Goal: Transaction & Acquisition: Purchase product/service

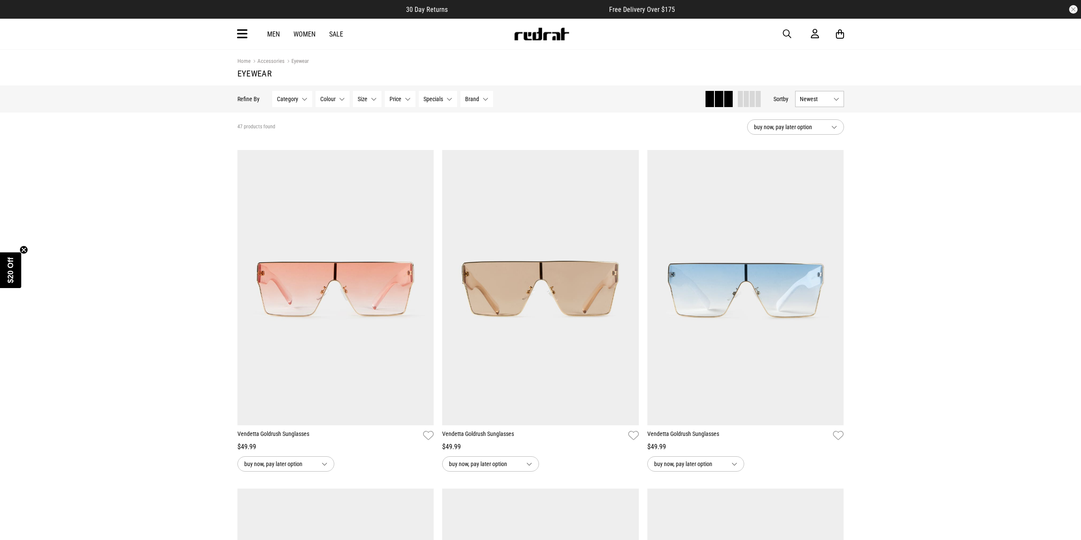
click at [837, 34] on icon at bounding box center [840, 34] width 8 height 11
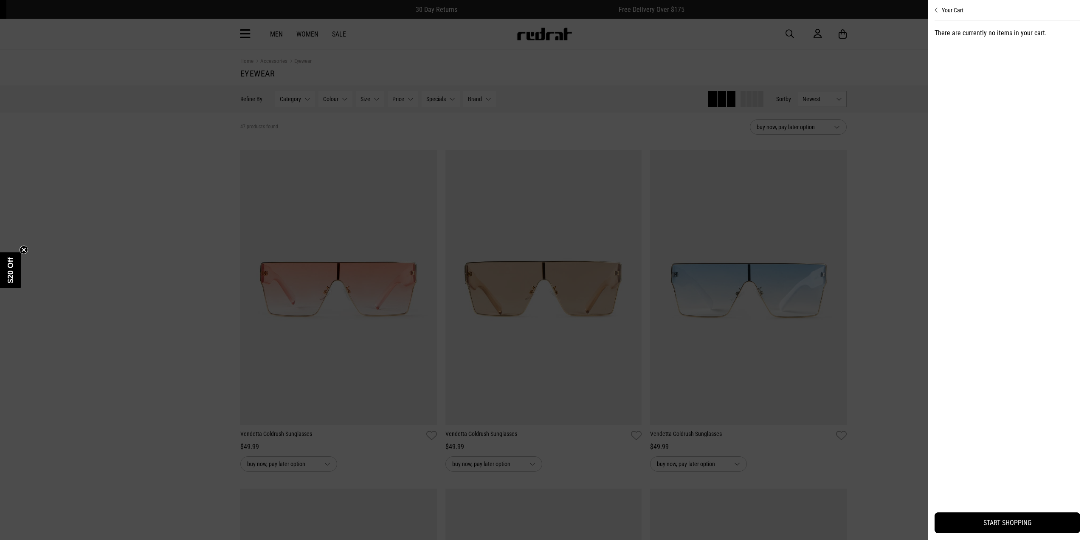
click at [837, 34] on div at bounding box center [543, 270] width 1087 height 540
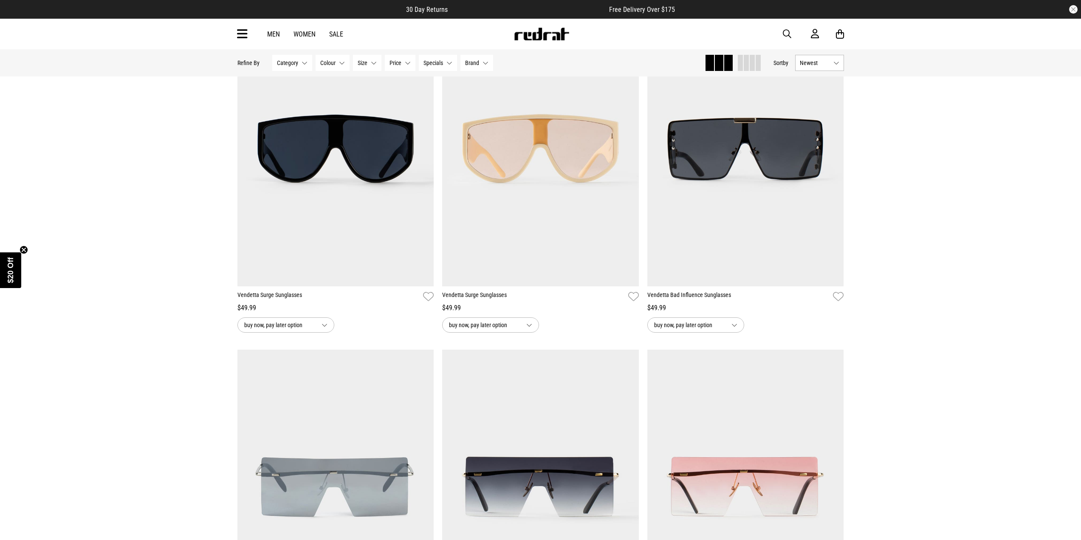
scroll to position [1189, 0]
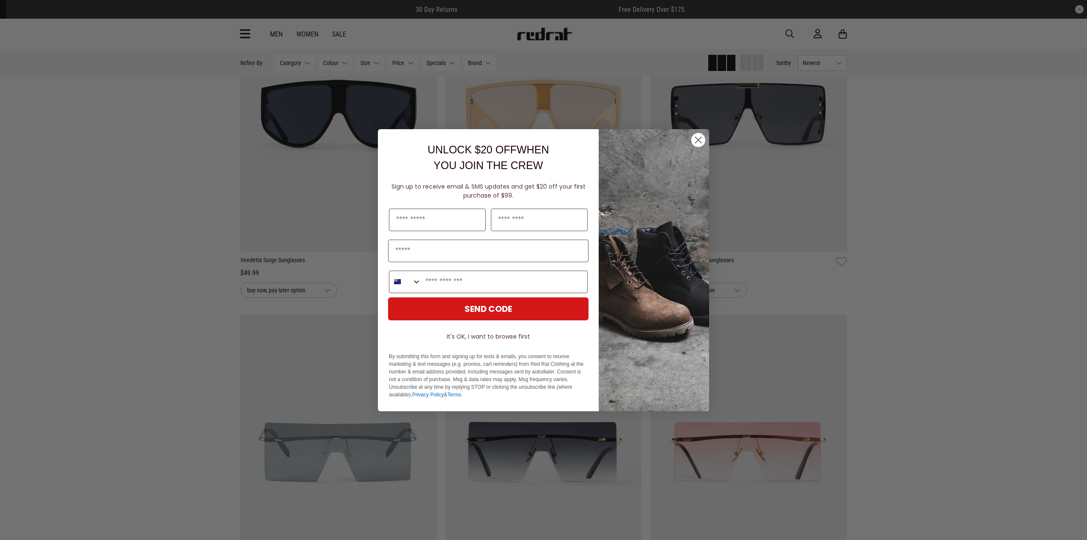
click at [695, 141] on circle "Close dialog" at bounding box center [698, 139] width 14 height 14
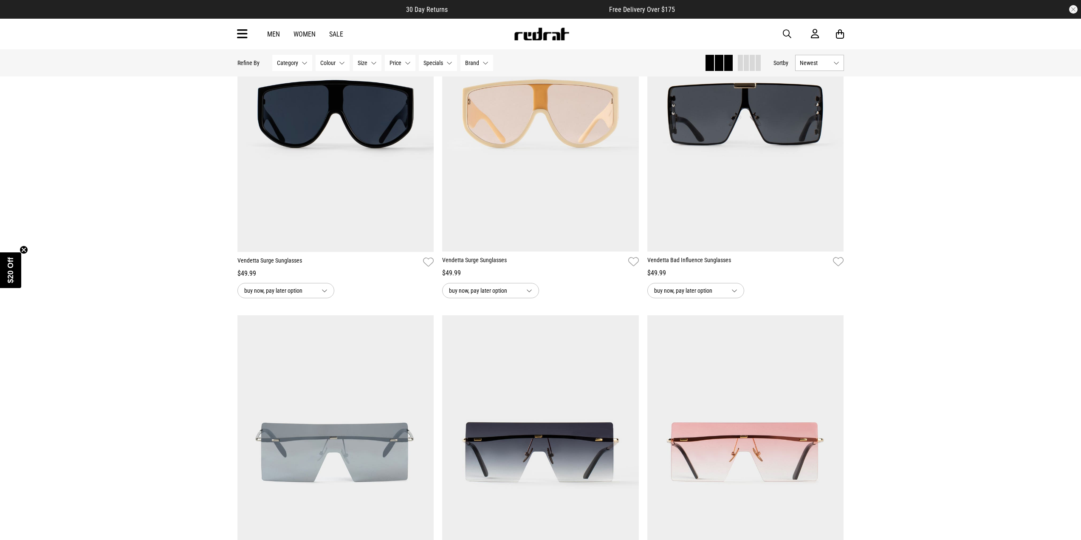
click at [477, 63] on span "Brand" at bounding box center [472, 62] width 14 height 7
click at [297, 64] on button "Category None selected" at bounding box center [292, 63] width 40 height 16
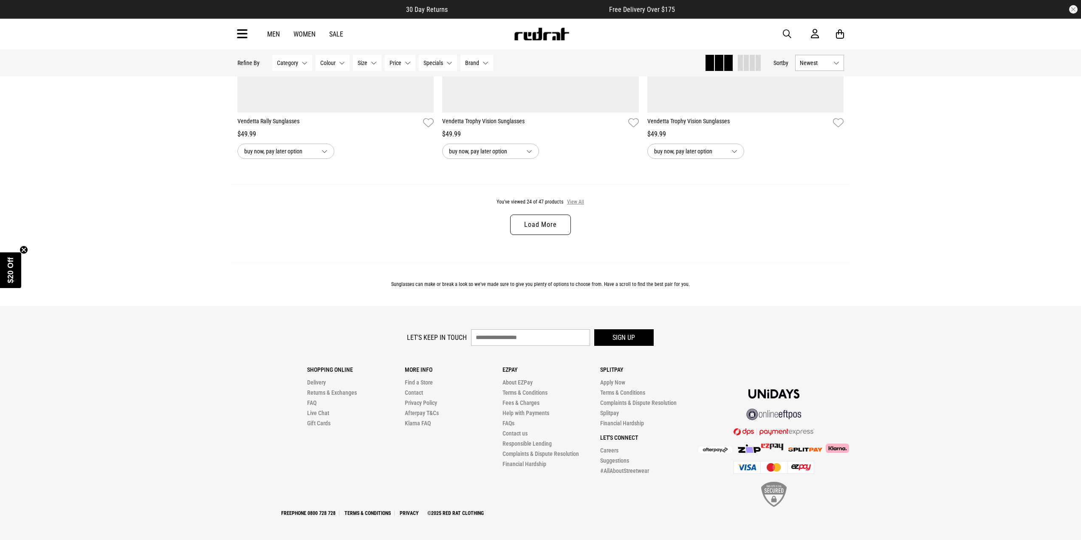
click at [574, 204] on button "View All" at bounding box center [575, 202] width 18 height 8
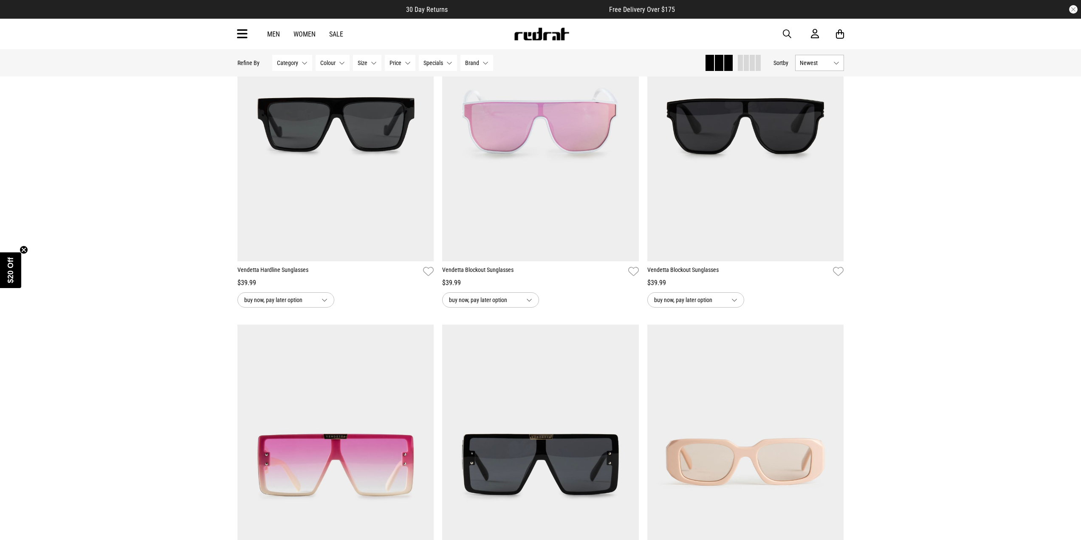
scroll to position [4546, 0]
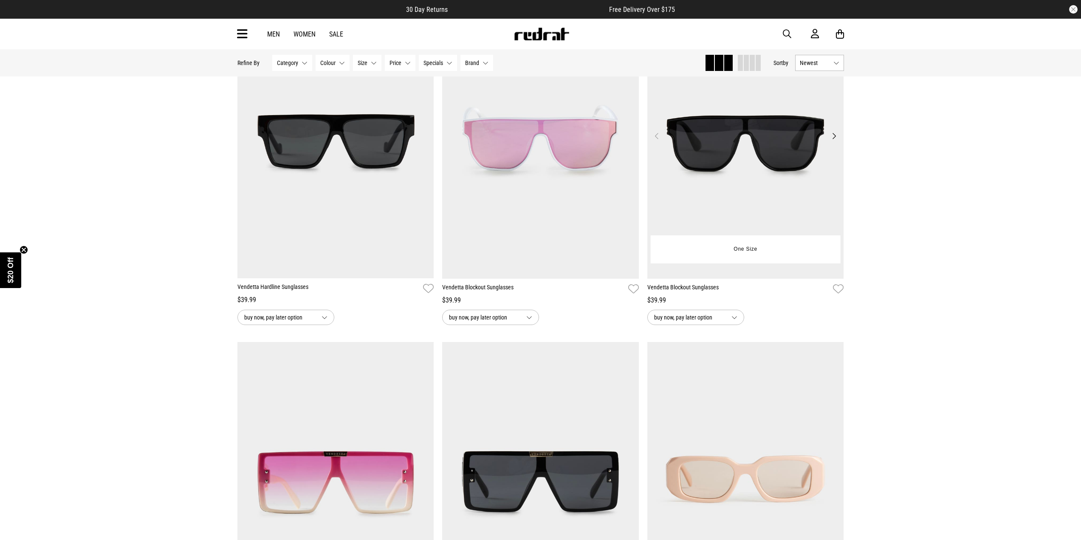
click at [730, 187] on img at bounding box center [745, 140] width 197 height 275
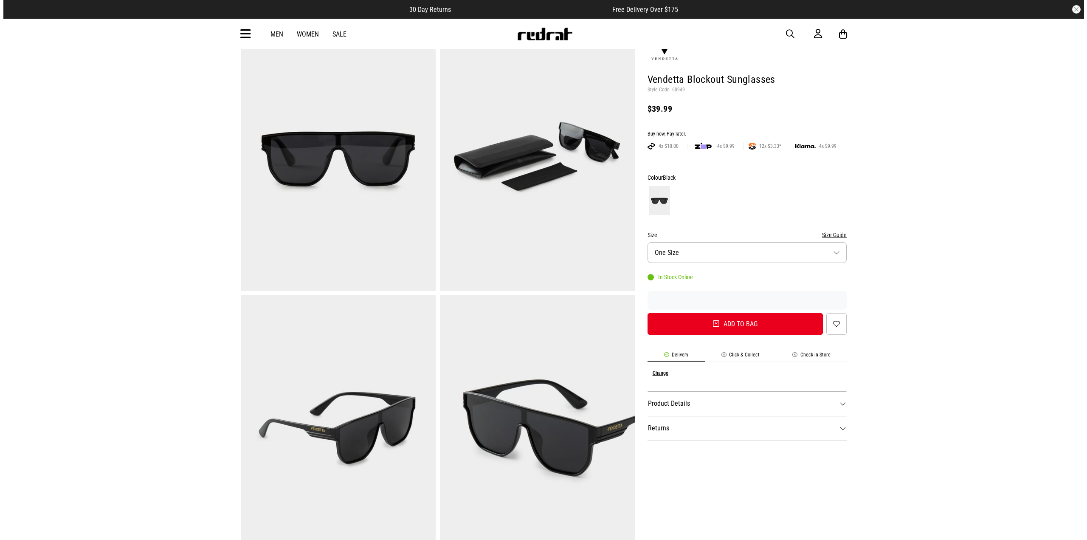
scroll to position [42, 0]
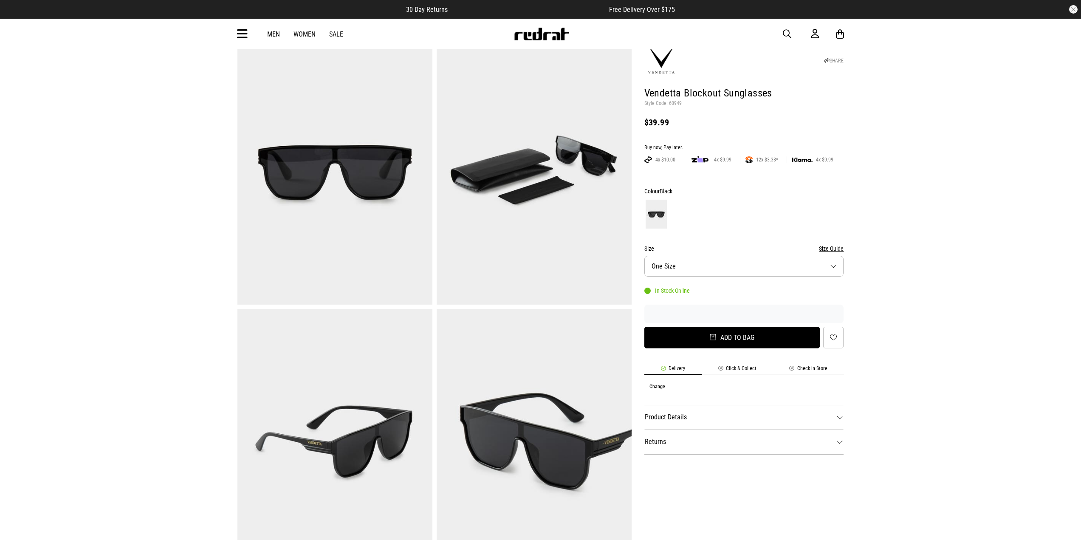
click at [727, 339] on button "Add to bag" at bounding box center [732, 338] width 176 height 22
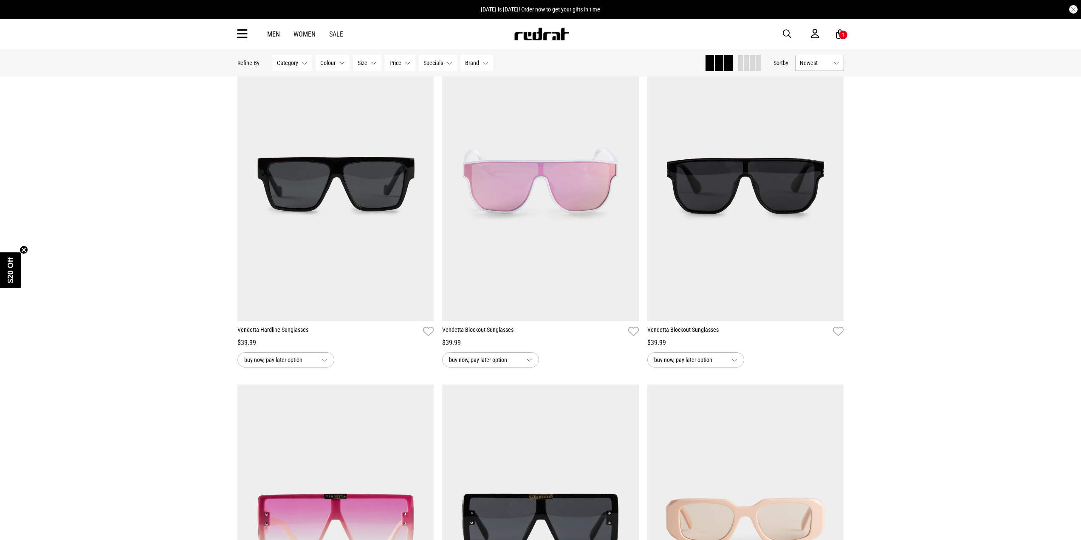
scroll to position [1834, 0]
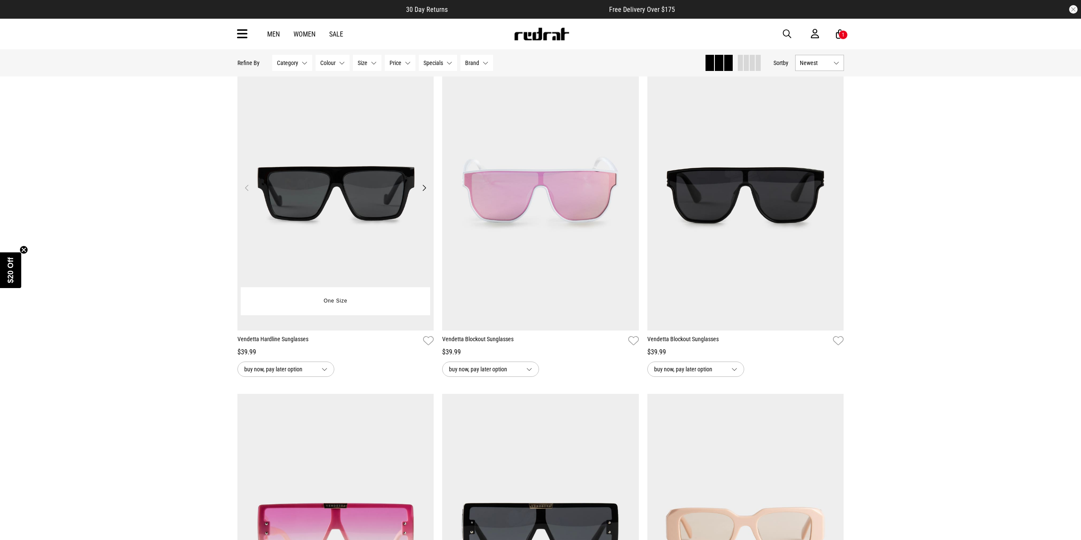
click at [341, 262] on img at bounding box center [335, 192] width 197 height 275
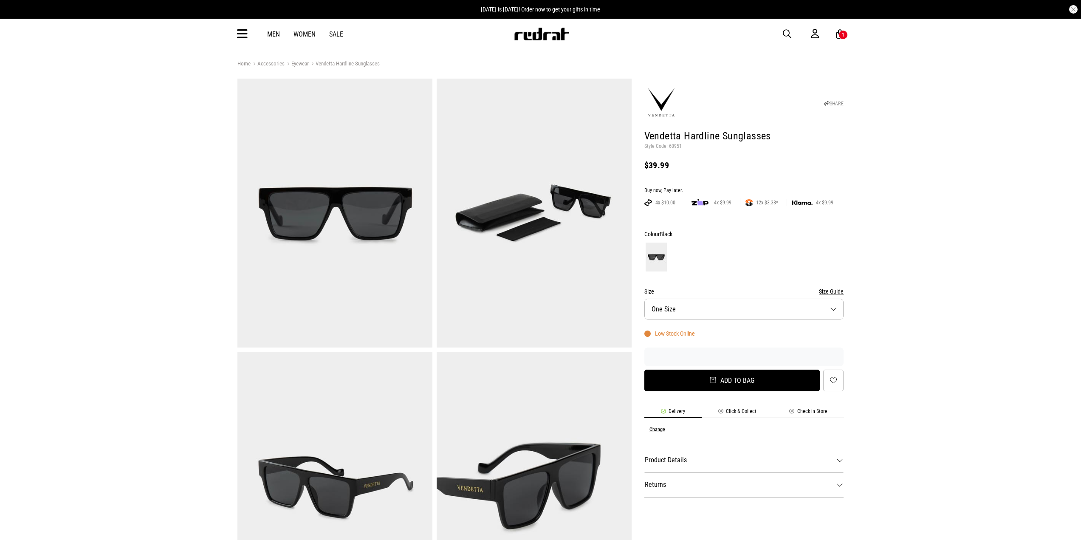
click at [698, 384] on button "Add to bag" at bounding box center [732, 380] width 176 height 22
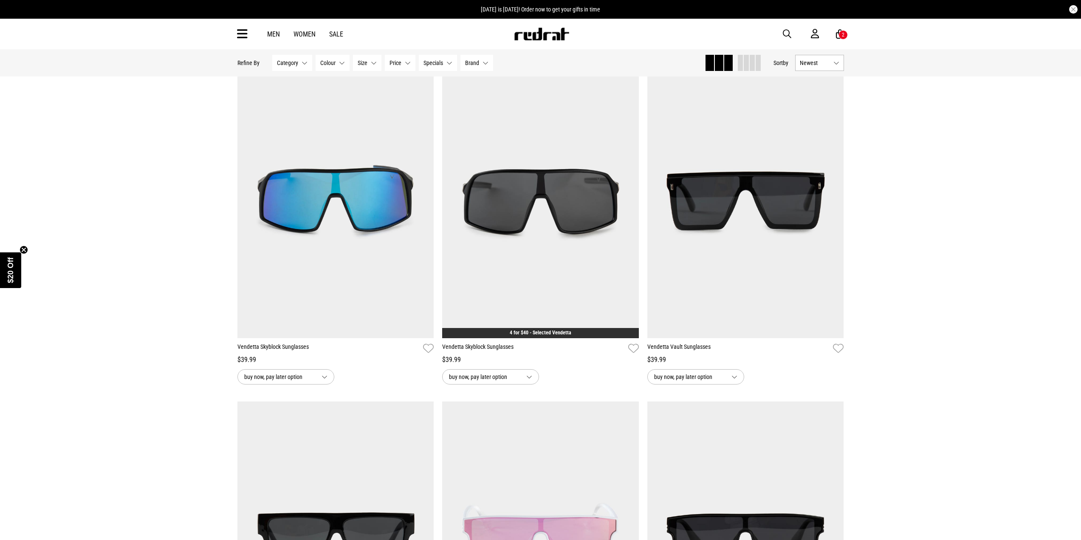
scroll to position [1488, 0]
click at [834, 197] on button "Next" at bounding box center [833, 195] width 11 height 10
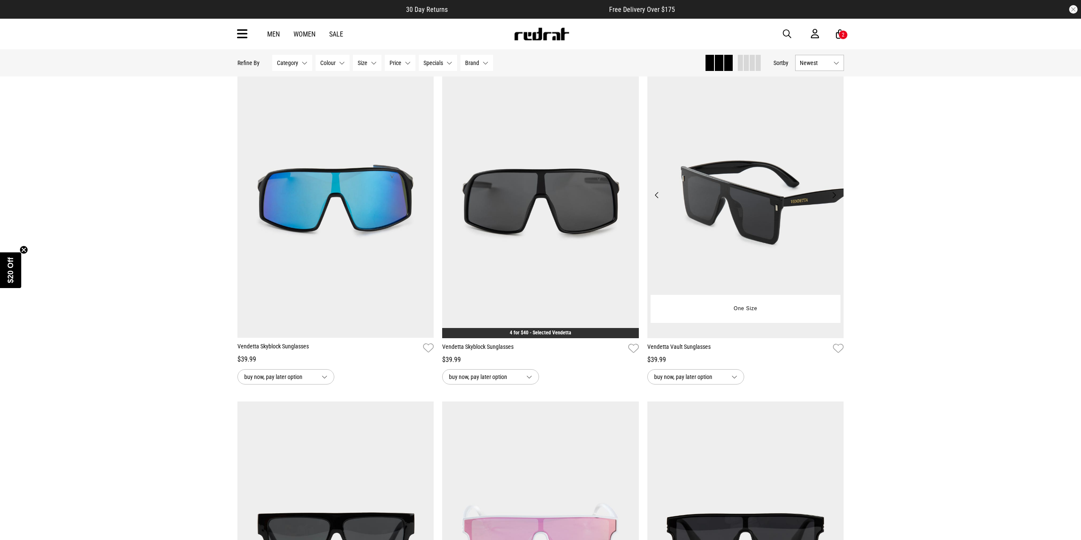
click at [834, 198] on button "Next" at bounding box center [833, 195] width 11 height 10
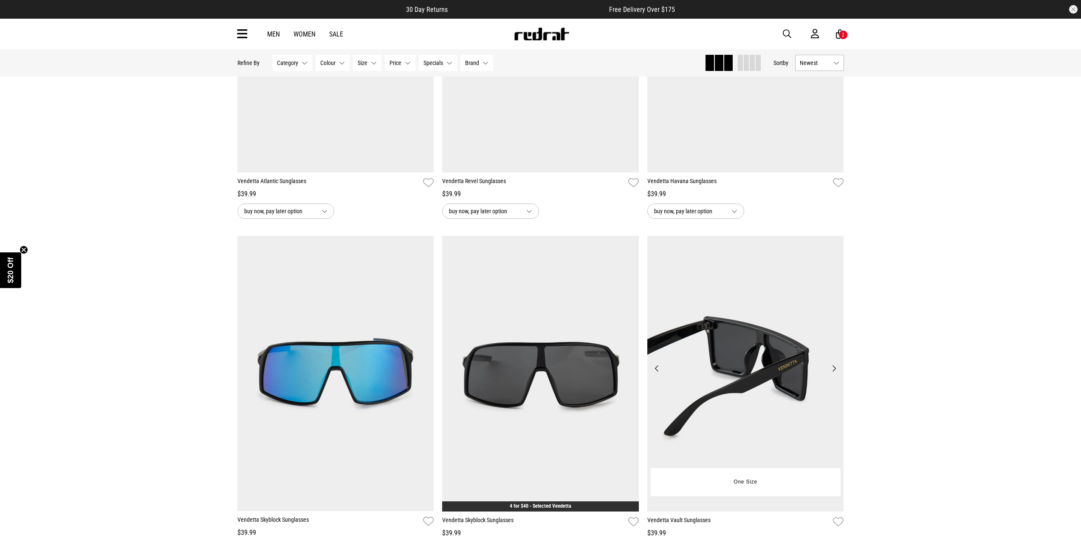
scroll to position [1318, 0]
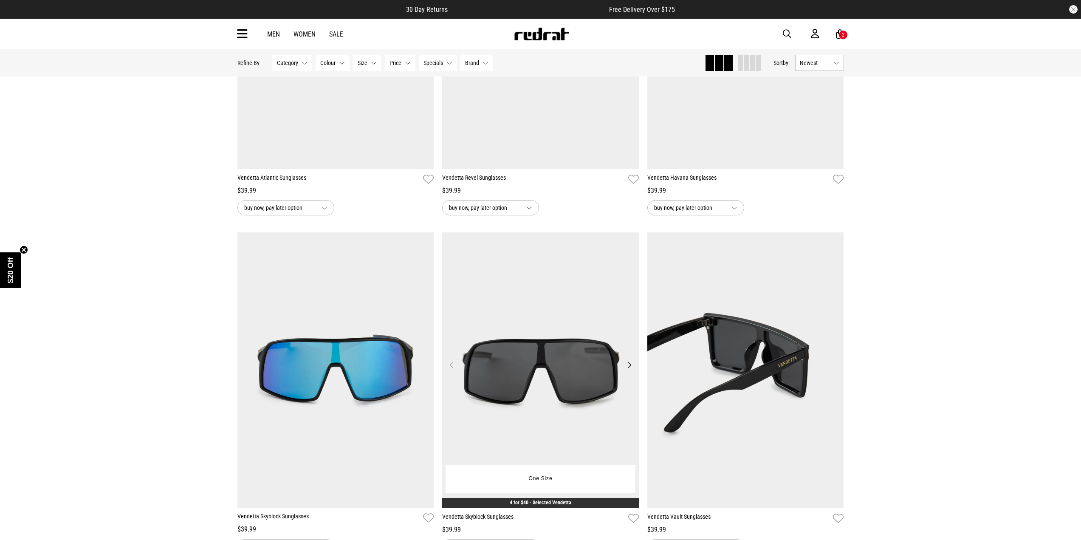
click at [630, 368] on button "Next" at bounding box center [629, 365] width 11 height 10
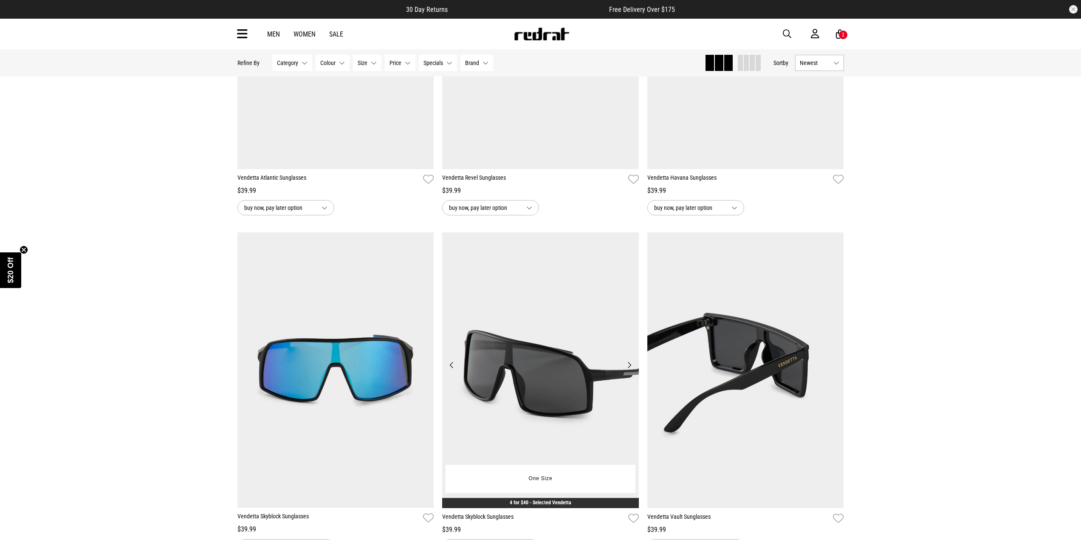
click at [630, 368] on button "Next" at bounding box center [629, 365] width 11 height 10
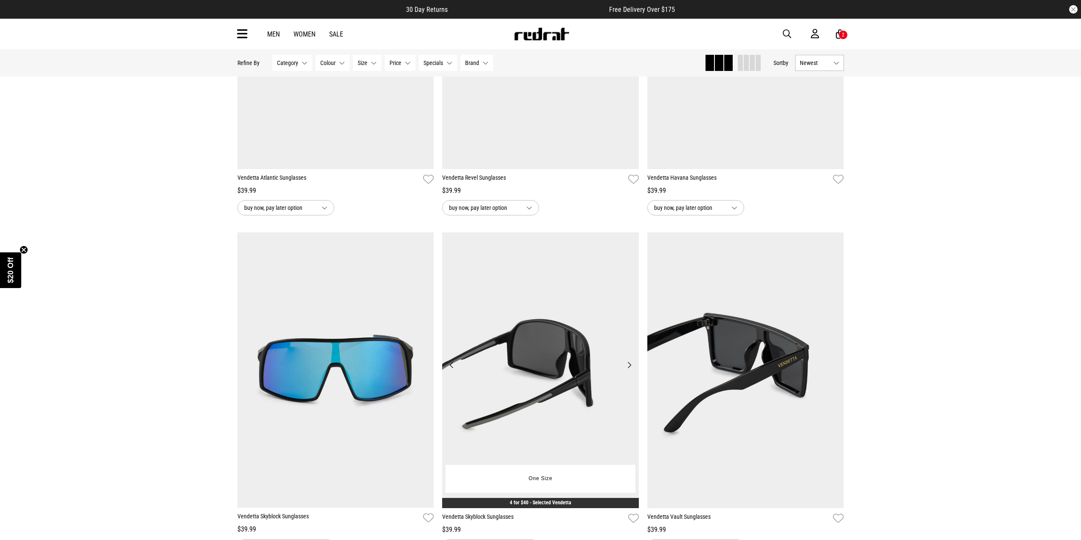
click at [630, 368] on button "Next" at bounding box center [629, 365] width 11 height 10
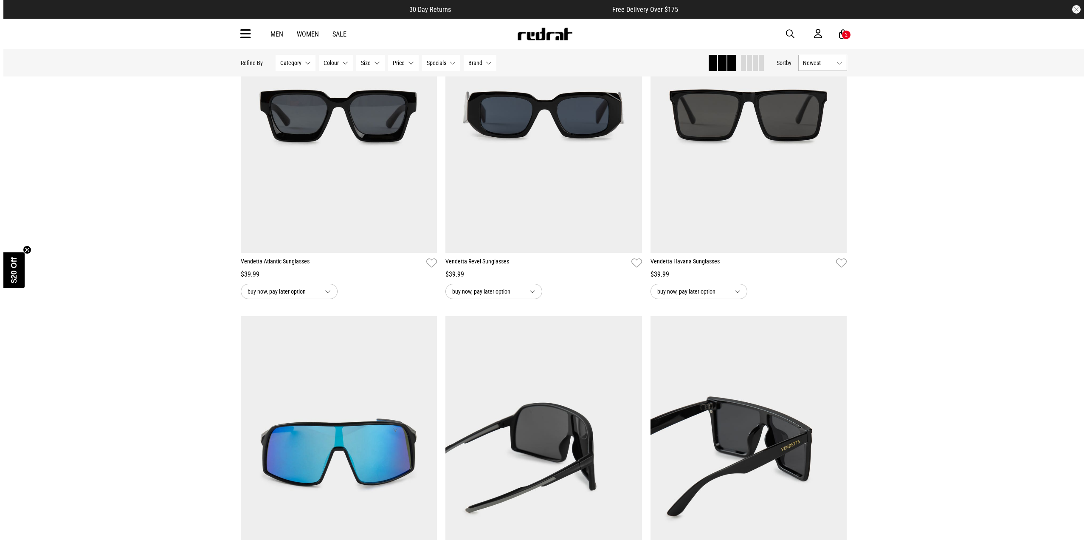
scroll to position [1233, 0]
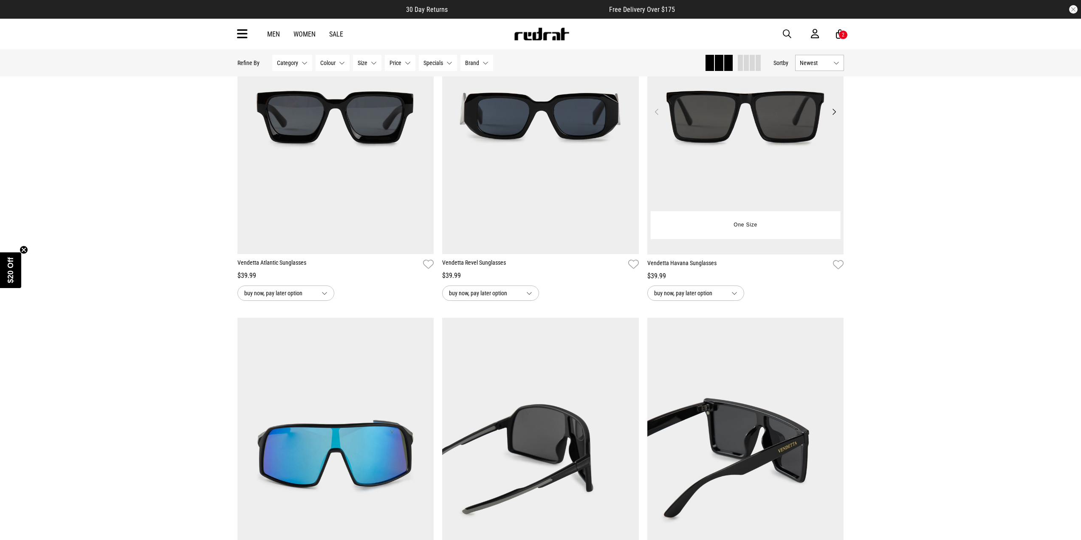
click at [833, 113] on button "Next" at bounding box center [833, 112] width 11 height 10
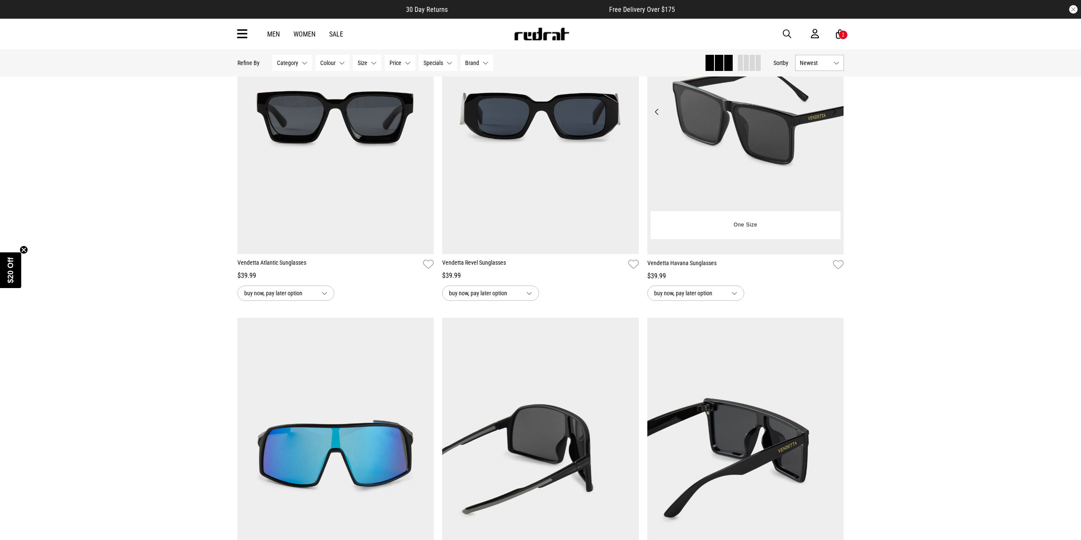
click at [833, 113] on button "Next" at bounding box center [833, 112] width 11 height 10
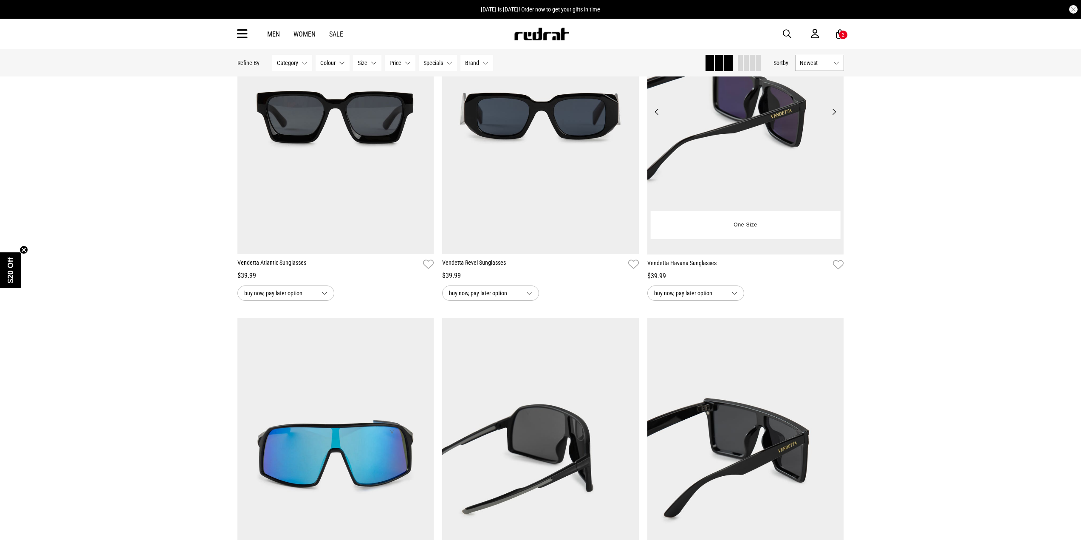
click at [833, 113] on button "Next" at bounding box center [833, 112] width 11 height 10
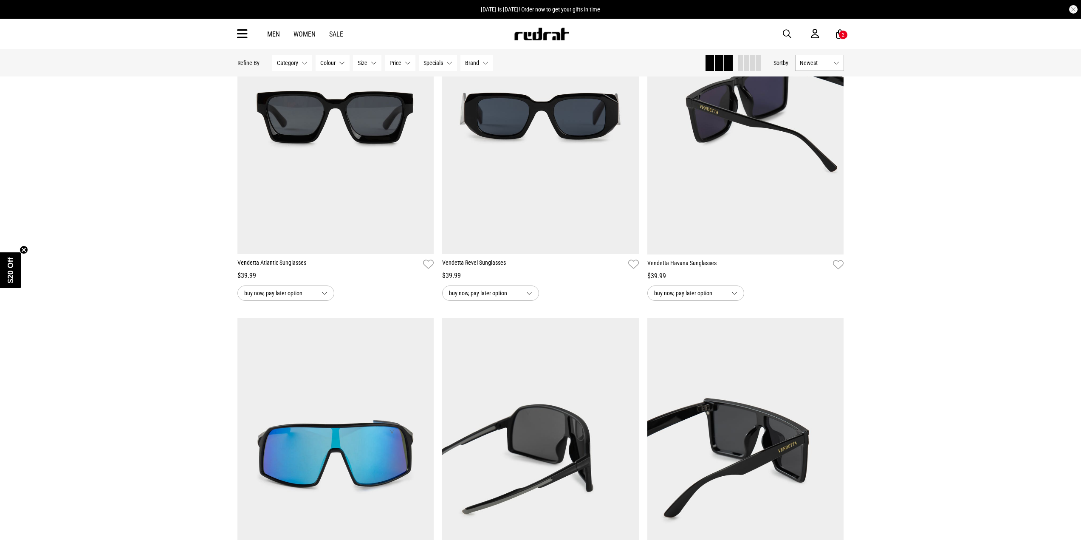
click at [838, 28] on div "Men Women Sale Sign in New Back Footwear Back Mens Back Womens Back Youth & Kid…" at bounding box center [541, 34] width 620 height 31
click at [838, 32] on icon at bounding box center [840, 34] width 8 height 11
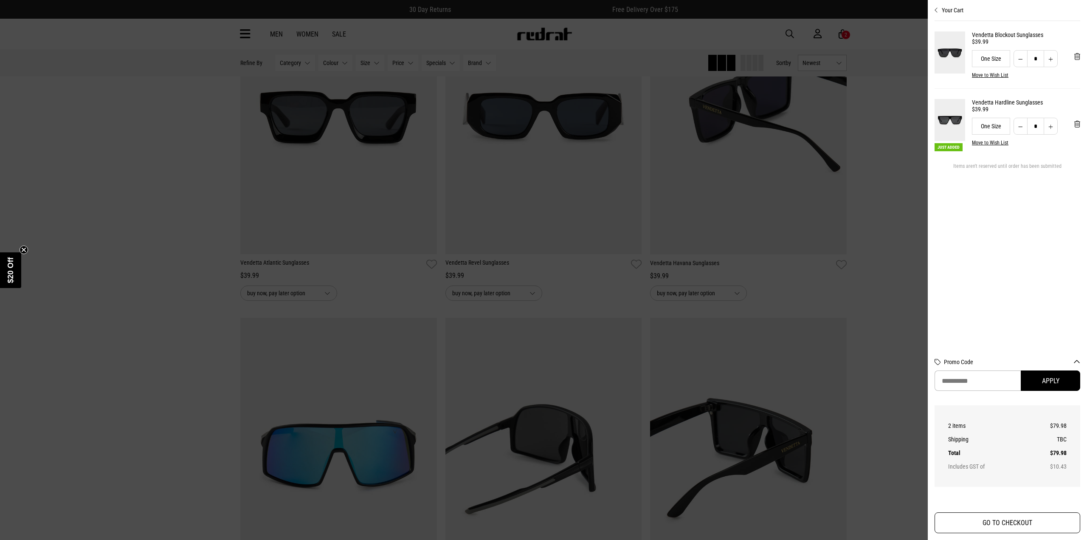
click at [1025, 517] on button "GO TO CHECKOUT" at bounding box center [1008, 522] width 146 height 21
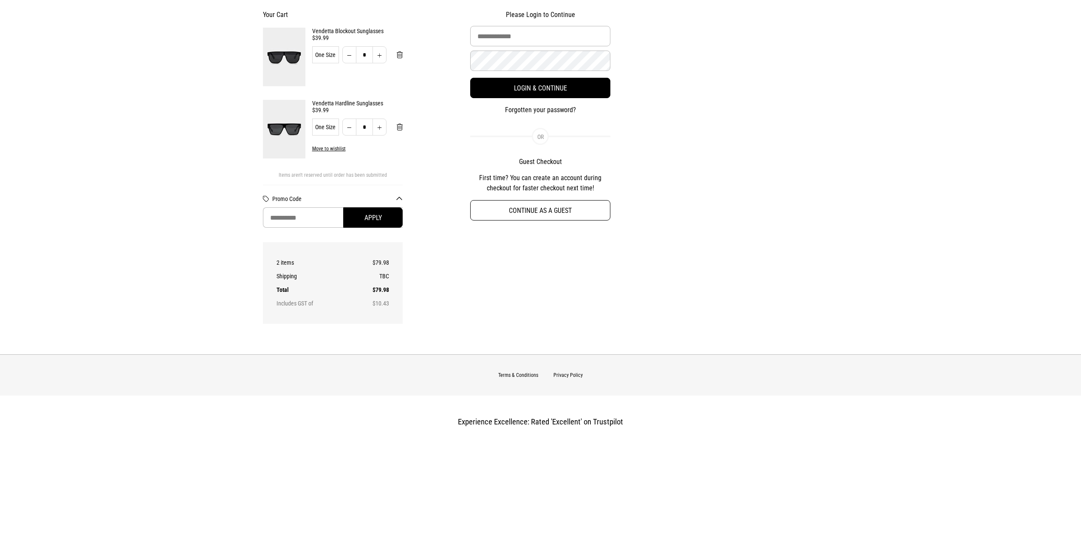
click at [529, 209] on button "Continue as a guest" at bounding box center [540, 210] width 140 height 20
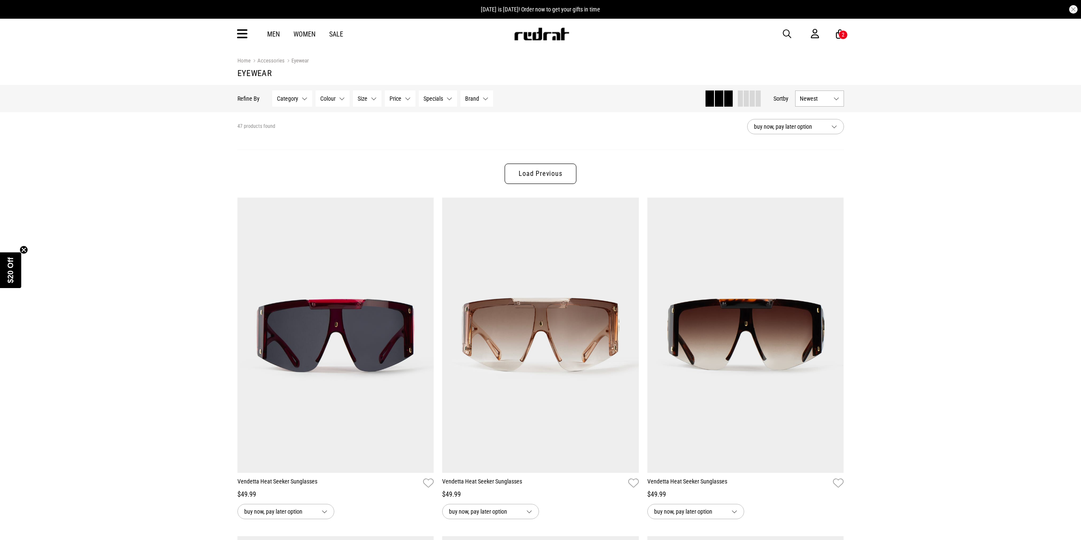
click at [270, 35] on link "Men" at bounding box center [273, 34] width 13 height 8
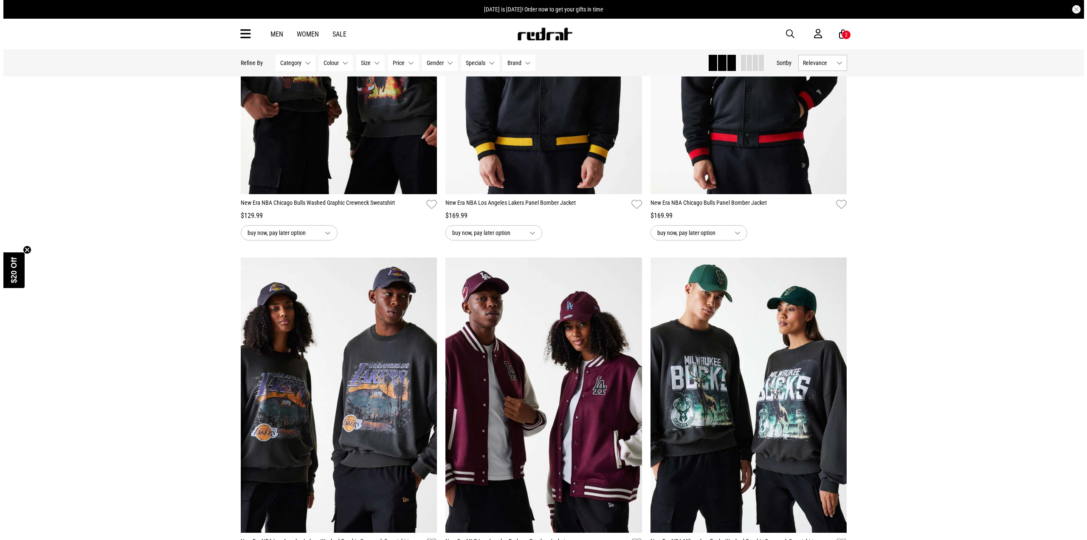
scroll to position [212, 0]
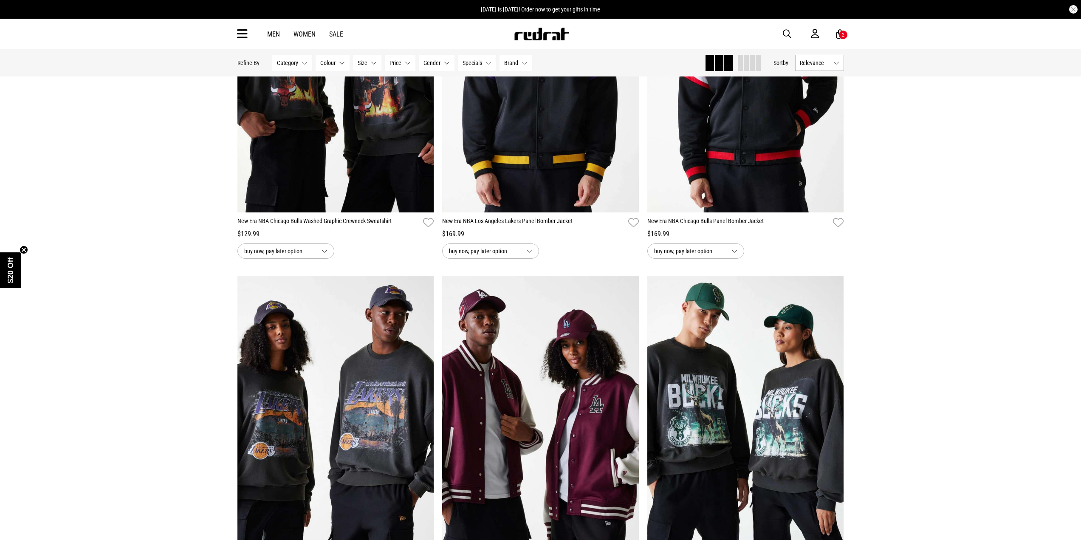
click at [242, 37] on icon at bounding box center [242, 34] width 11 height 14
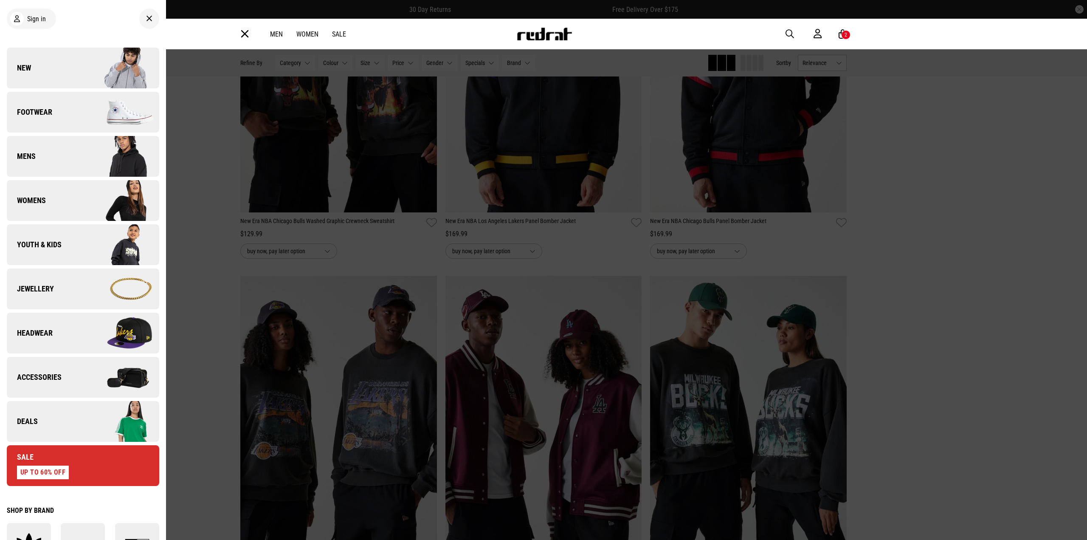
click at [77, 420] on link "Deals" at bounding box center [83, 421] width 152 height 41
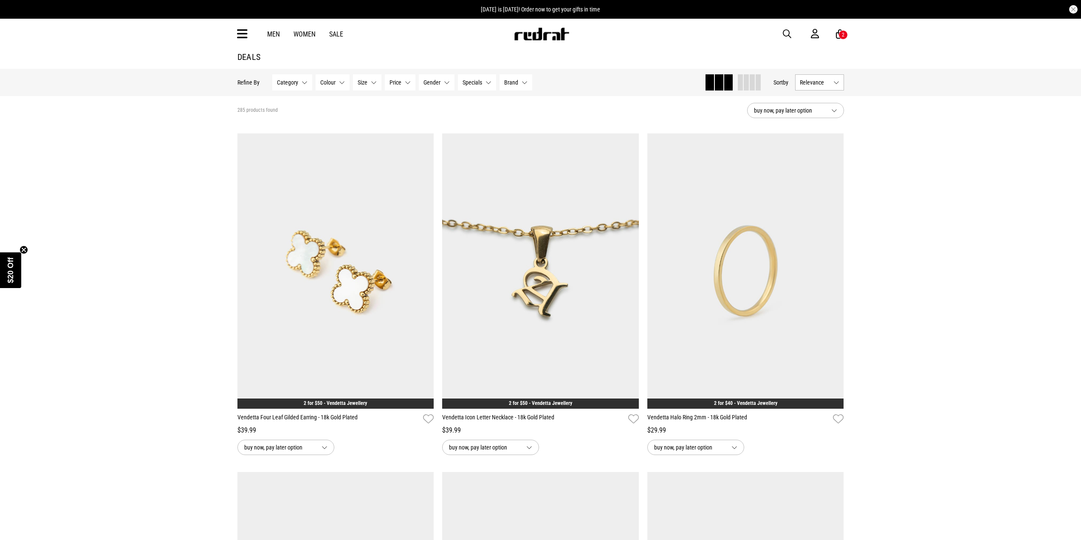
scroll to position [127, 0]
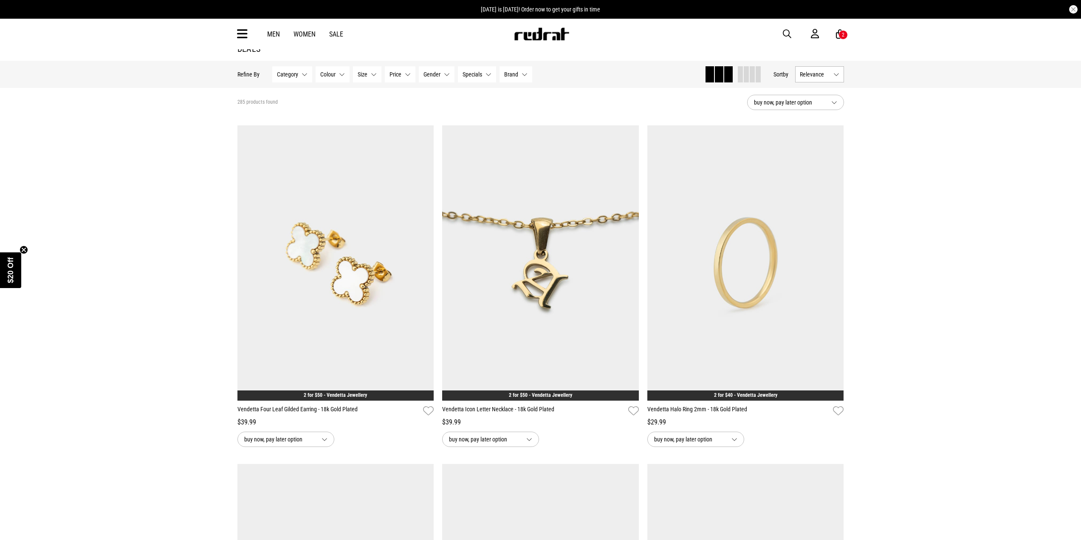
click at [441, 82] on button "Gender None selected" at bounding box center [437, 74] width 36 height 16
click at [431, 121] on span at bounding box center [429, 117] width 8 height 8
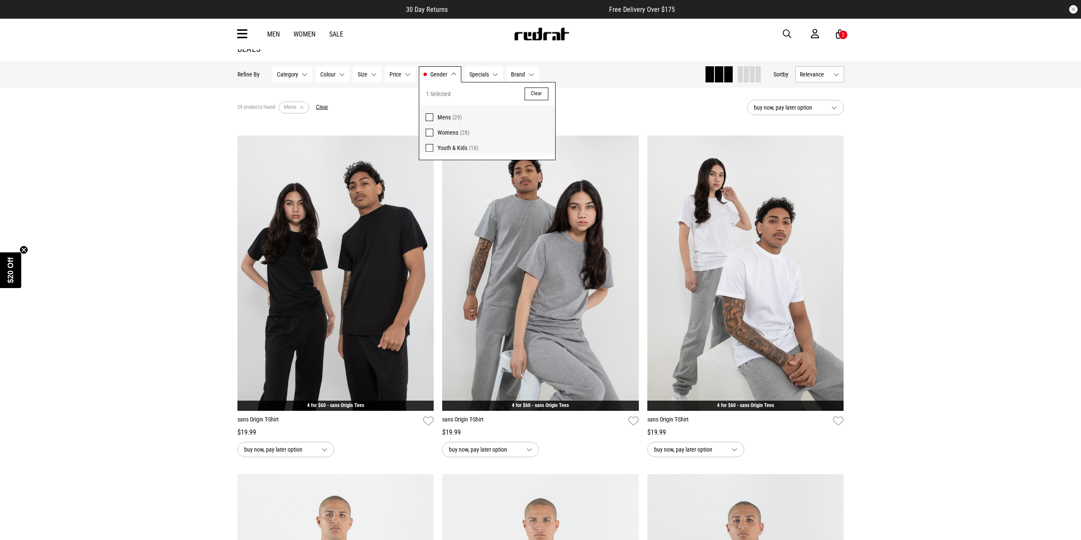
click at [438, 214] on div "**********" at bounding box center [540, 295] width 205 height 321
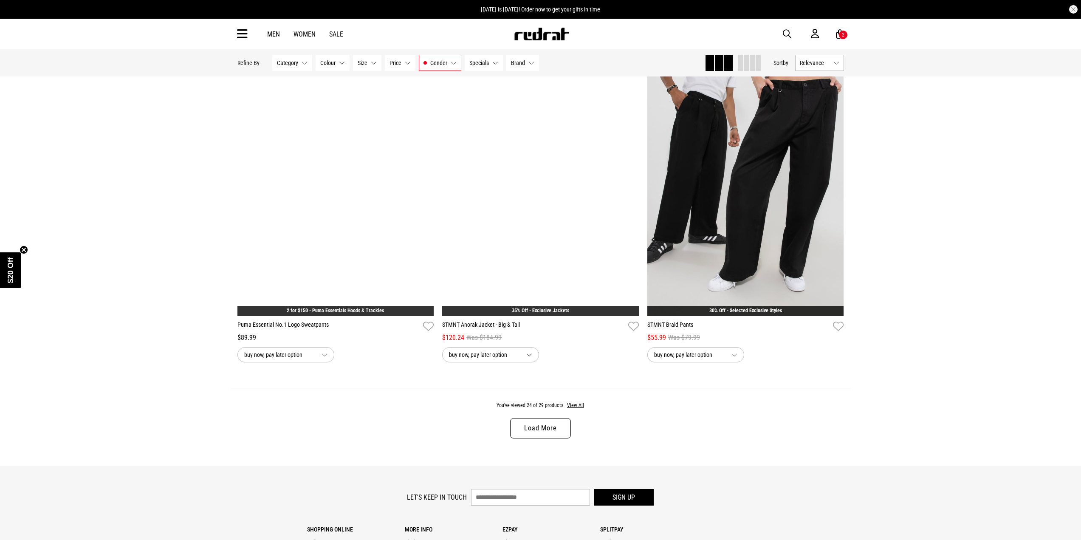
scroll to position [2607, 0]
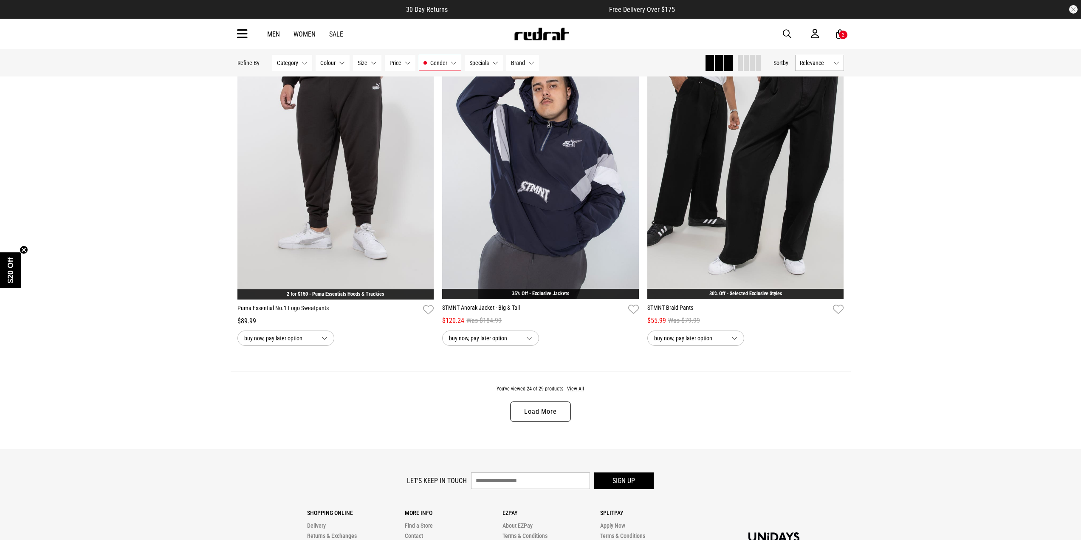
click at [561, 422] on link "Load More" at bounding box center [540, 411] width 60 height 20
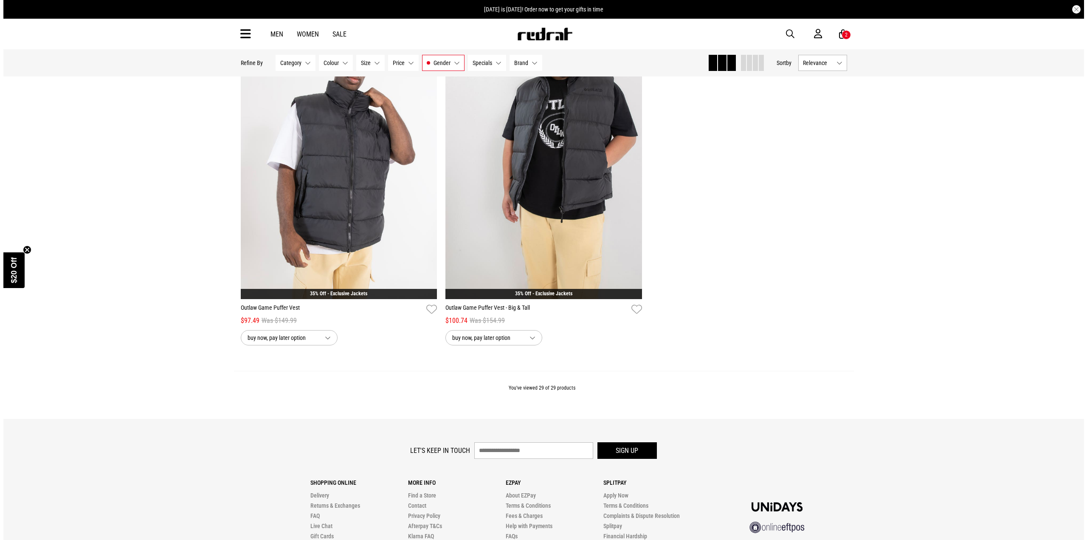
scroll to position [3411, 0]
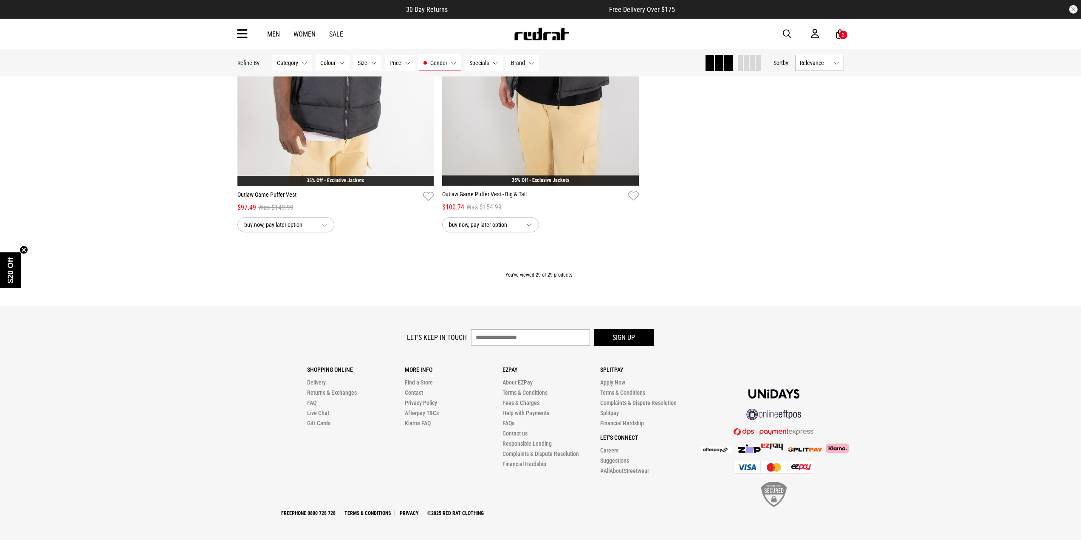
click at [842, 36] on div "2" at bounding box center [843, 35] width 3 height 6
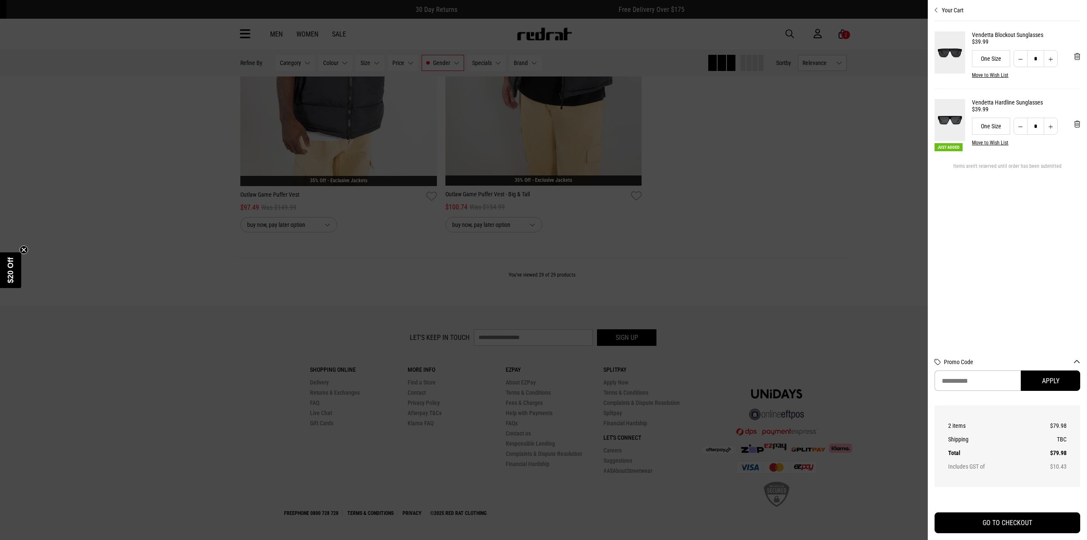
click at [952, 54] on img at bounding box center [950, 52] width 31 height 42
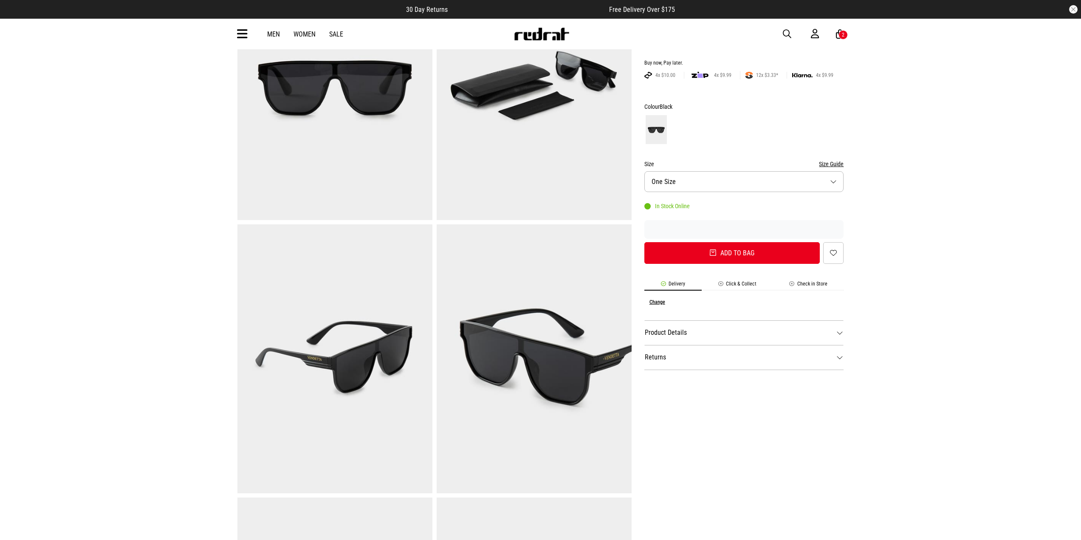
click at [836, 37] on icon at bounding box center [840, 34] width 8 height 11
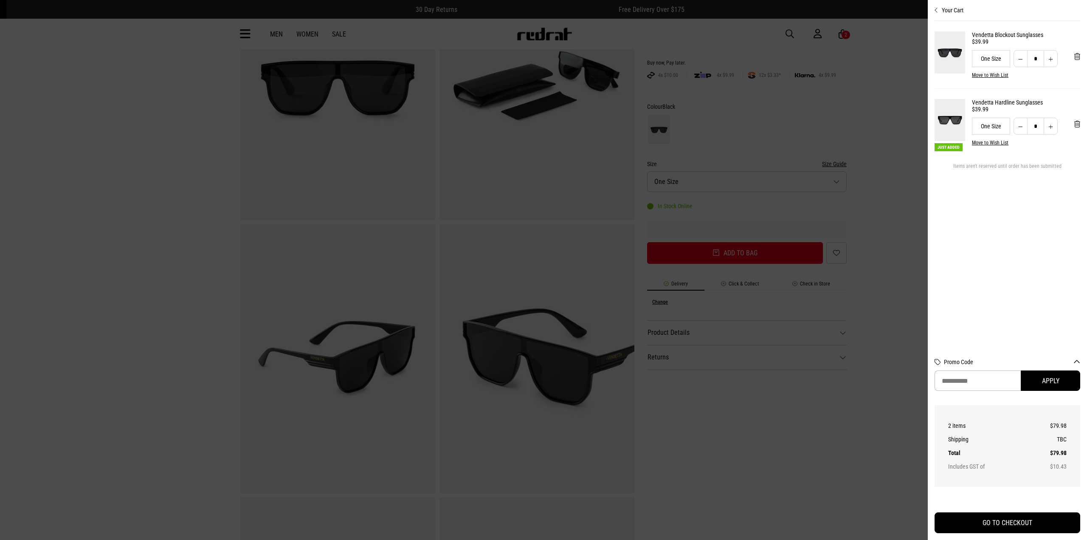
click at [951, 123] on img at bounding box center [950, 120] width 31 height 42
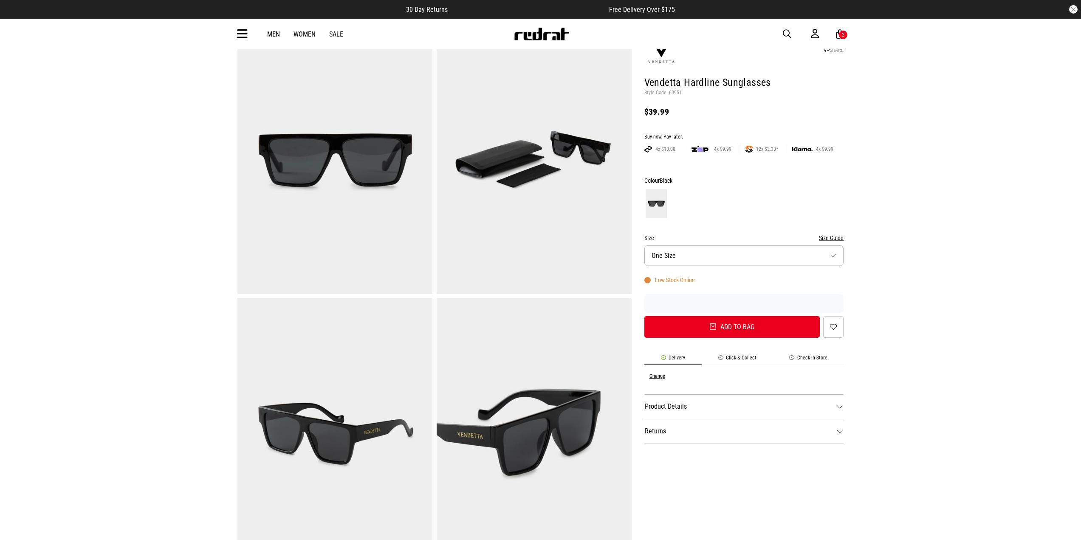
scroll to position [42, 0]
